Goal: Ask a question

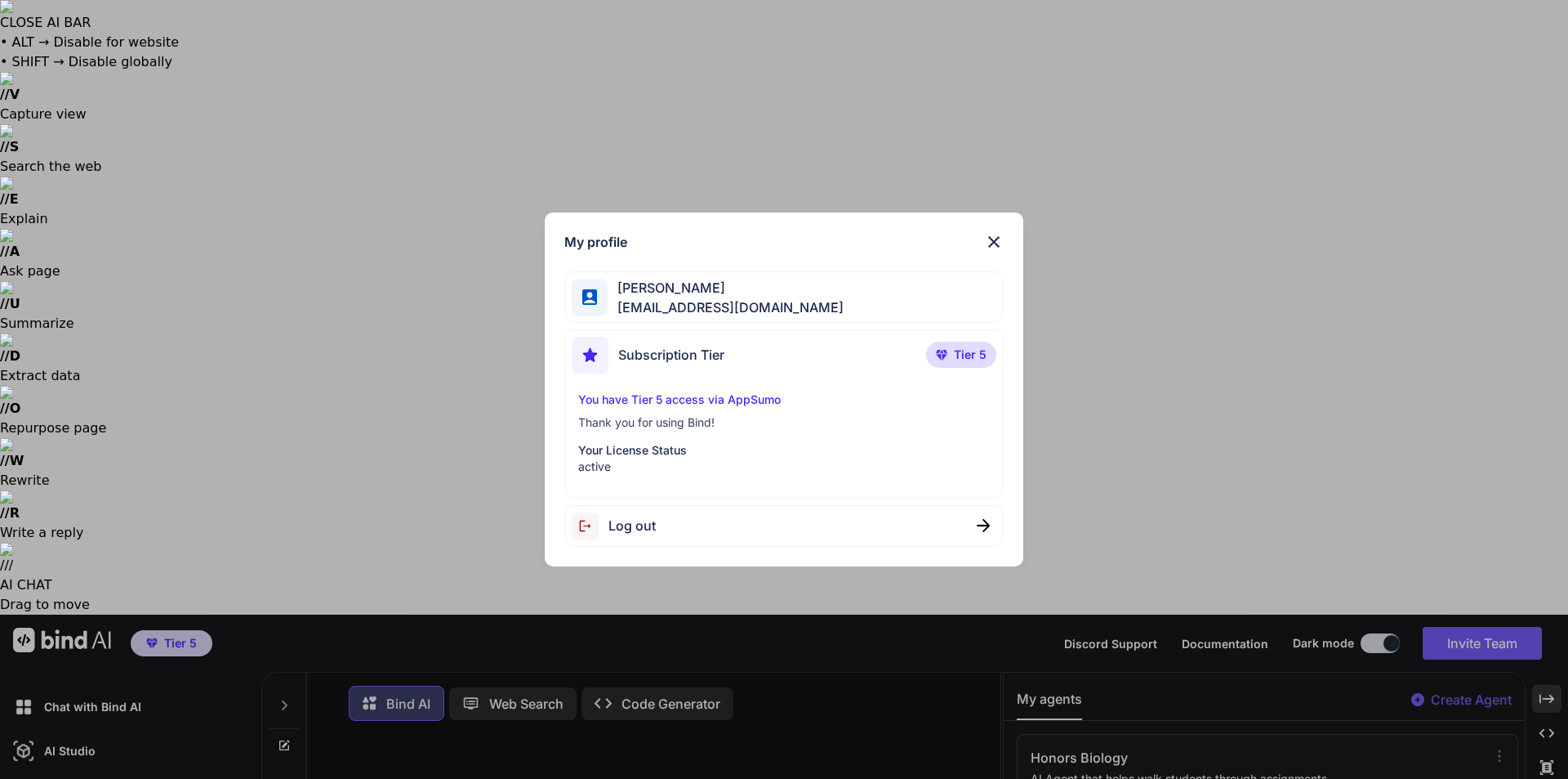
click at [817, 412] on div "You have Tier 5 access via AppSumo Thank you for using Bind! Your License Statu…" at bounding box center [784, 433] width 426 height 83
click at [750, 415] on p "Thank you for using Bind!" at bounding box center [784, 422] width 412 height 16
click at [763, 359] on div "Subscription Tier Tier 5" at bounding box center [784, 358] width 426 height 44
click at [953, 351] on p "Tier 5" at bounding box center [961, 354] width 71 height 26
click at [666, 365] on div "Subscription Tier" at bounding box center [648, 355] width 153 height 37
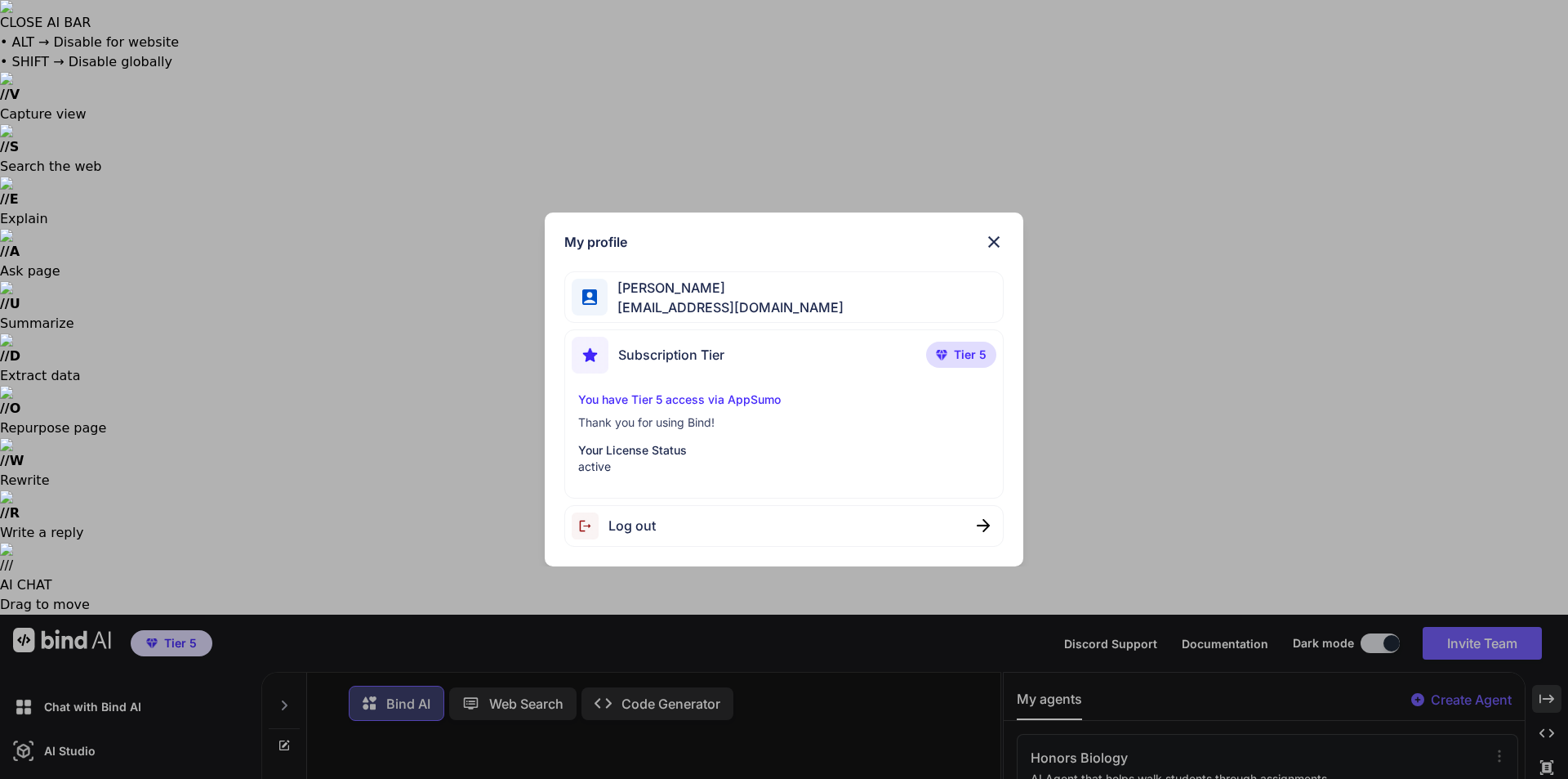
click at [999, 239] on img at bounding box center [993, 242] width 19 height 19
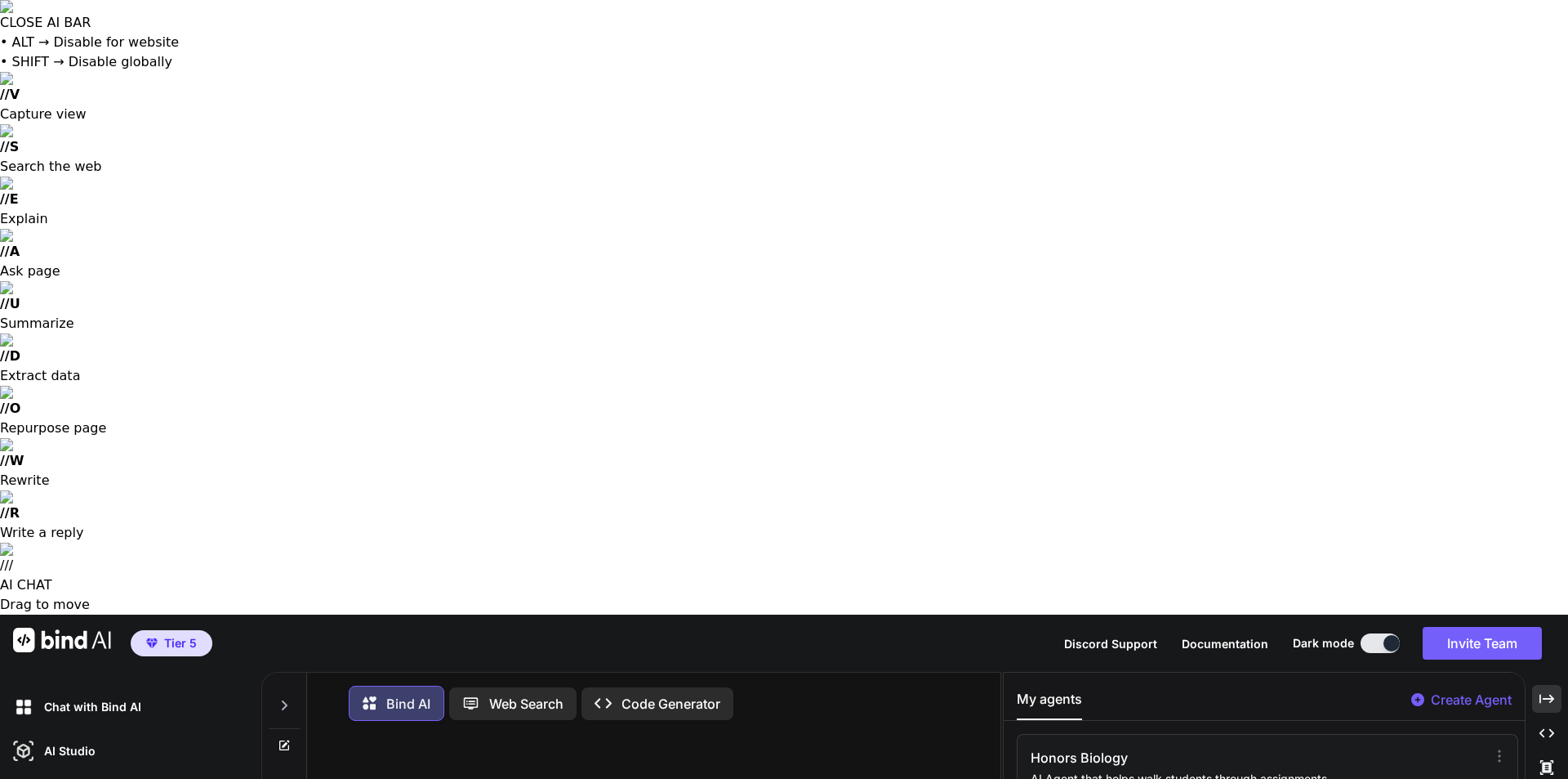
click at [1361, 633] on button at bounding box center [1380, 643] width 40 height 19
click at [1371, 633] on button at bounding box center [1380, 643] width 40 height 19
click at [1376, 633] on button at bounding box center [1380, 643] width 40 height 19
click at [1371, 633] on button at bounding box center [1380, 643] width 40 height 19
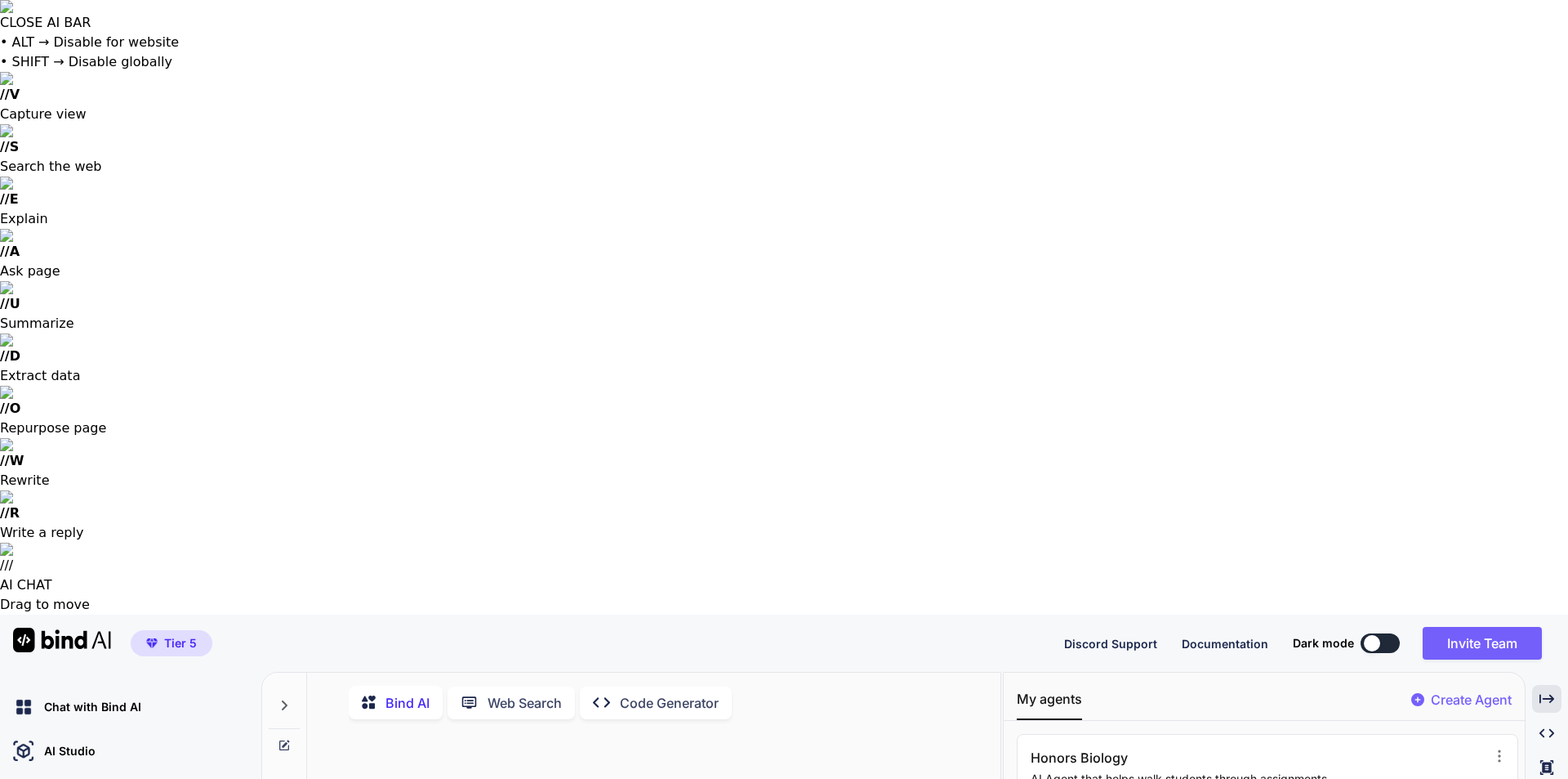
click at [1371, 635] on div at bounding box center [1372, 643] width 16 height 16
